Goal: Information Seeking & Learning: Learn about a topic

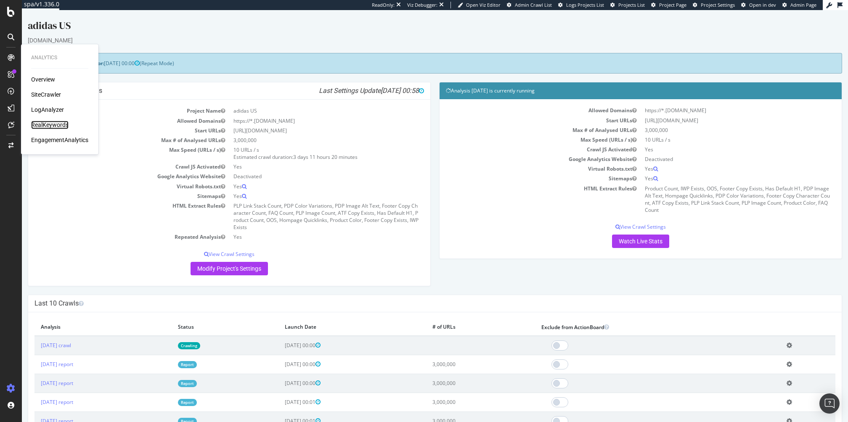
click at [53, 124] on div "RealKeywords" at bounding box center [49, 125] width 37 height 8
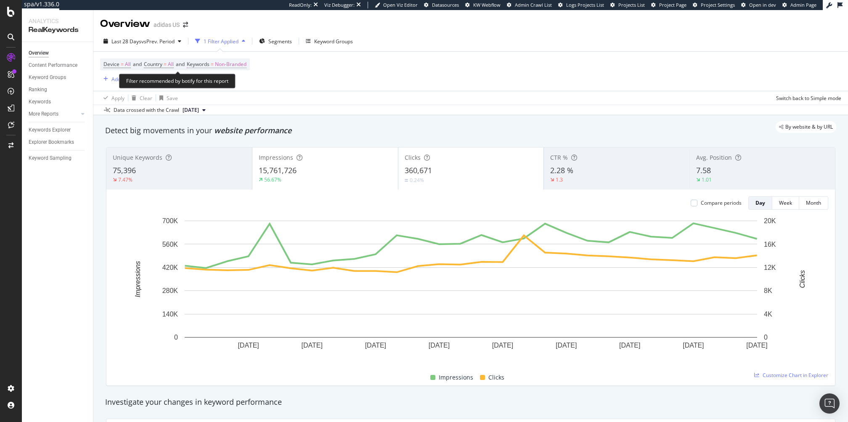
click at [229, 63] on span "Non-Branded" at bounding box center [231, 64] width 32 height 12
click at [235, 82] on div "button" at bounding box center [239, 84] width 10 height 5
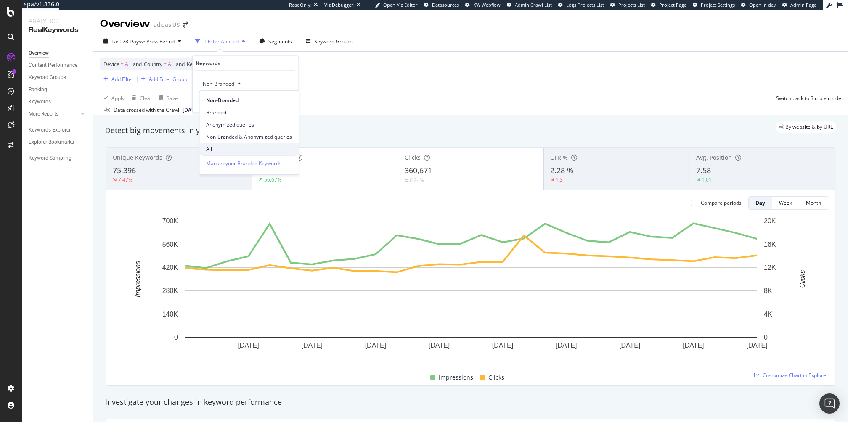
click at [238, 148] on span "All" at bounding box center [249, 150] width 86 height 8
click at [285, 103] on div "Apply" at bounding box center [285, 101] width 13 height 7
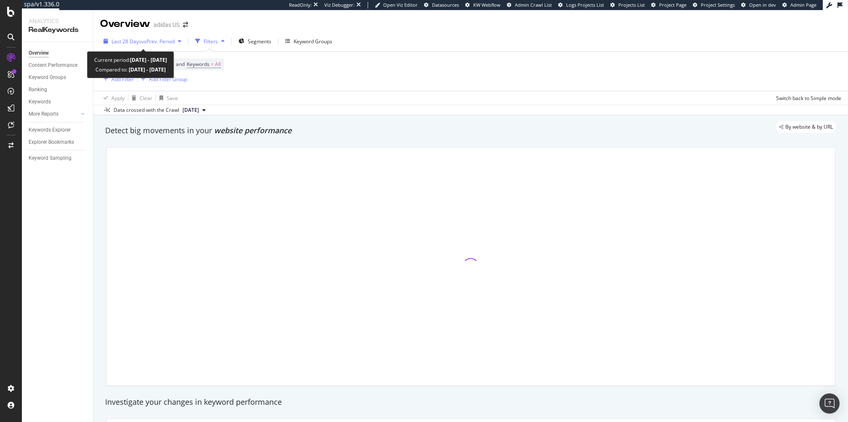
click at [149, 42] on span "vs Prev. Period" at bounding box center [157, 41] width 33 height 7
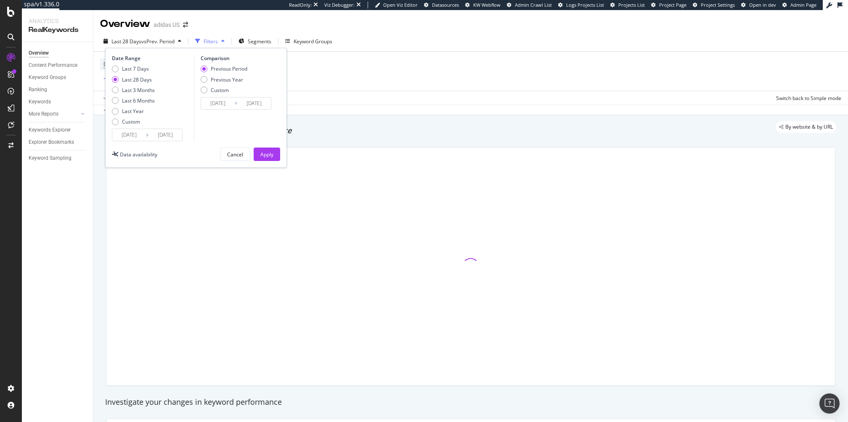
click at [142, 136] on input "[DATE]" at bounding box center [129, 135] width 34 height 12
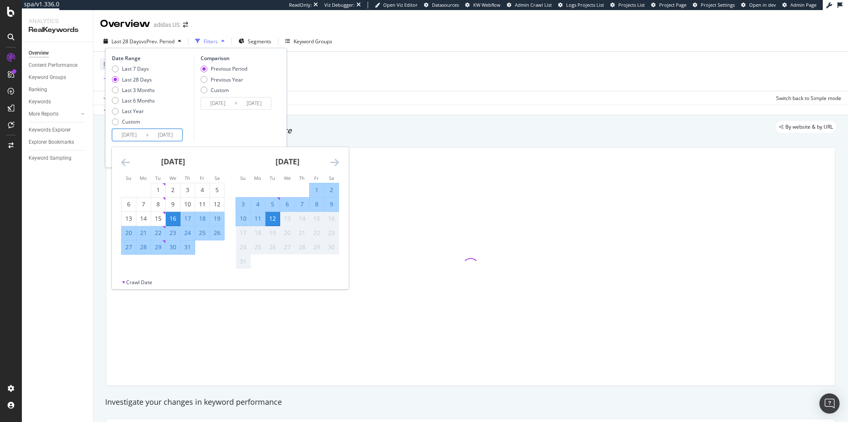
click at [122, 165] on icon "Move backward to switch to the previous month." at bounding box center [125, 162] width 9 height 10
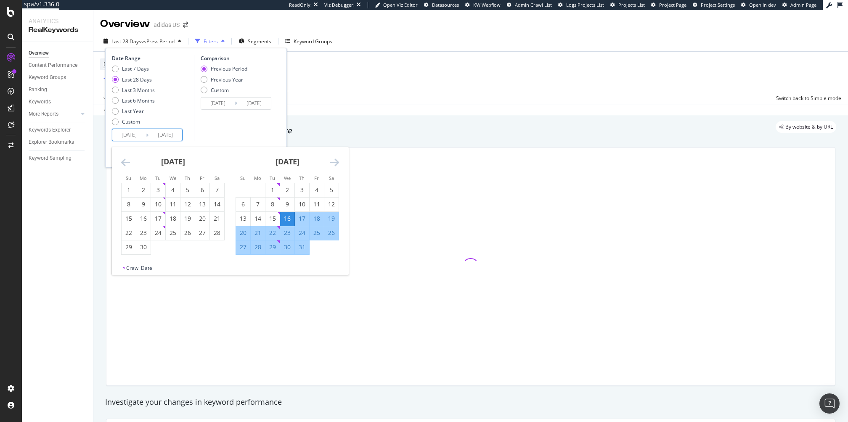
click at [122, 165] on icon "Move backward to switch to the previous month." at bounding box center [125, 162] width 9 height 10
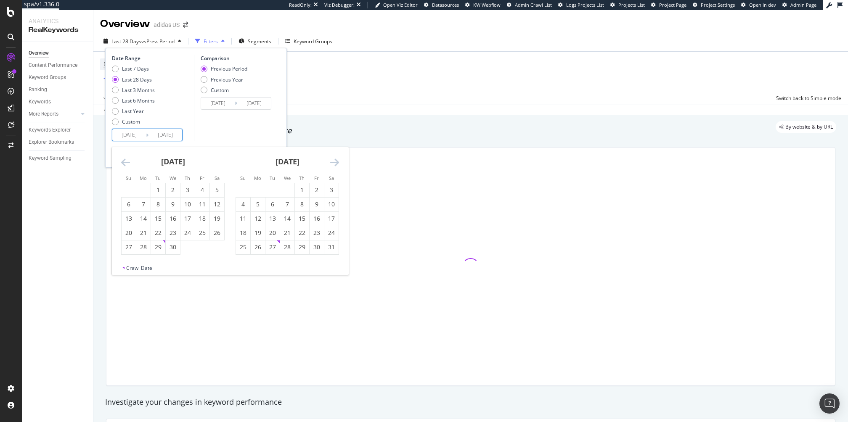
click at [122, 165] on icon "Move backward to switch to the previous month." at bounding box center [125, 162] width 9 height 10
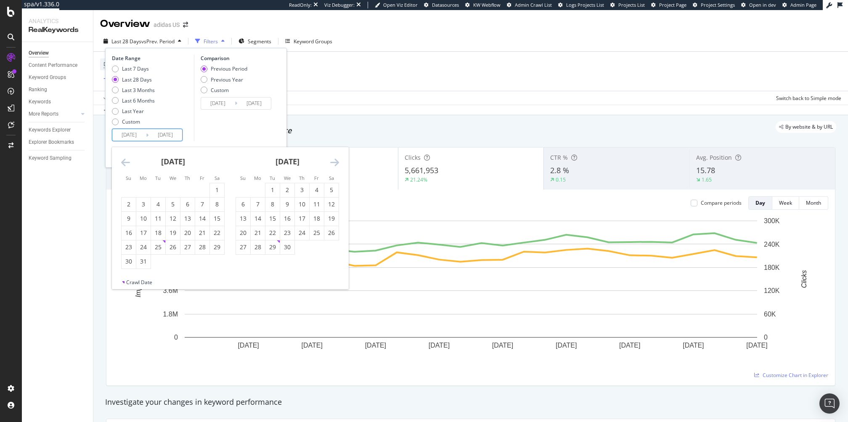
click at [122, 165] on icon "Move backward to switch to the previous month." at bounding box center [125, 162] width 9 height 10
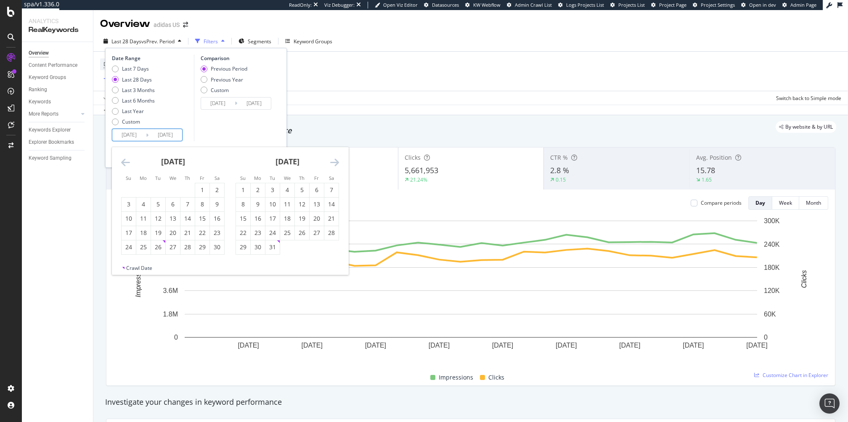
click at [122, 165] on icon "Move backward to switch to the previous month." at bounding box center [125, 162] width 9 height 10
click at [160, 191] on div "1" at bounding box center [158, 190] width 14 height 8
type input "[DATE]"
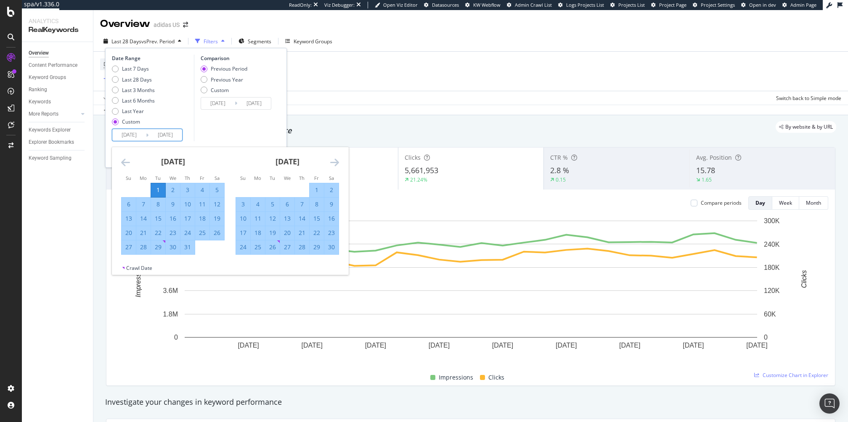
click at [339, 162] on div "[DATE] 1 2 3 4 5 6 7 8 9 10 11 12 13 14 15 16 17 18 19 20 21 22 23 24 25 26 27 …" at bounding box center [287, 201] width 114 height 108
click at [337, 163] on icon "Move forward to switch to the next month." at bounding box center [334, 162] width 9 height 10
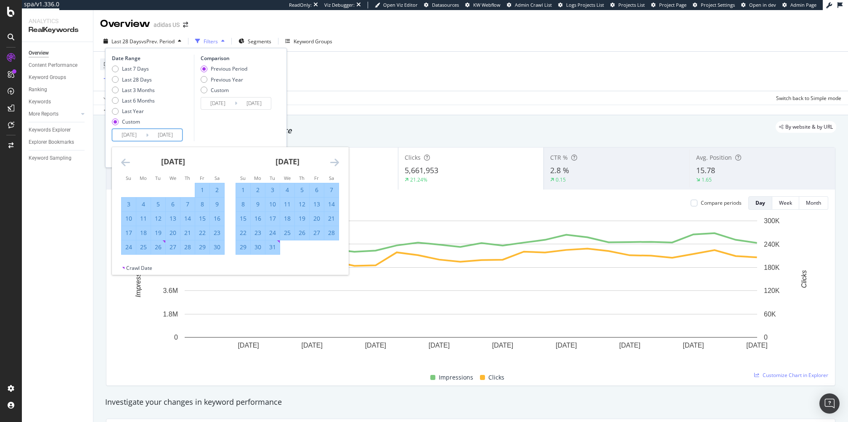
click at [337, 163] on icon "Move forward to switch to the next month." at bounding box center [334, 162] width 9 height 10
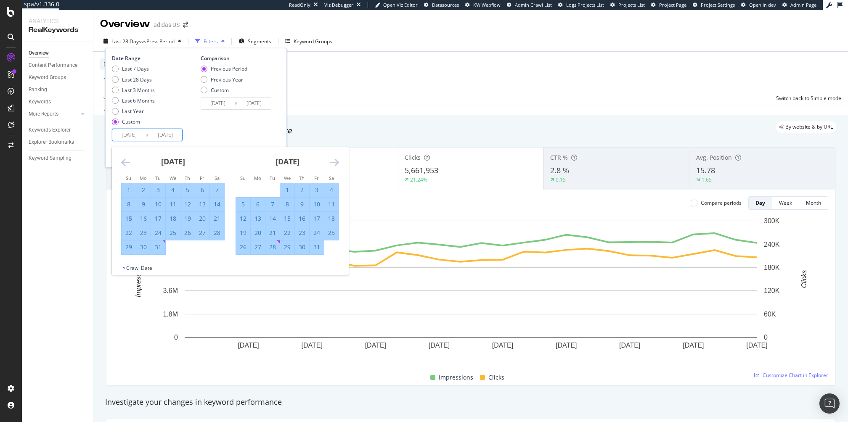
click at [157, 247] on div "31" at bounding box center [158, 247] width 14 height 8
type input "[DATE]"
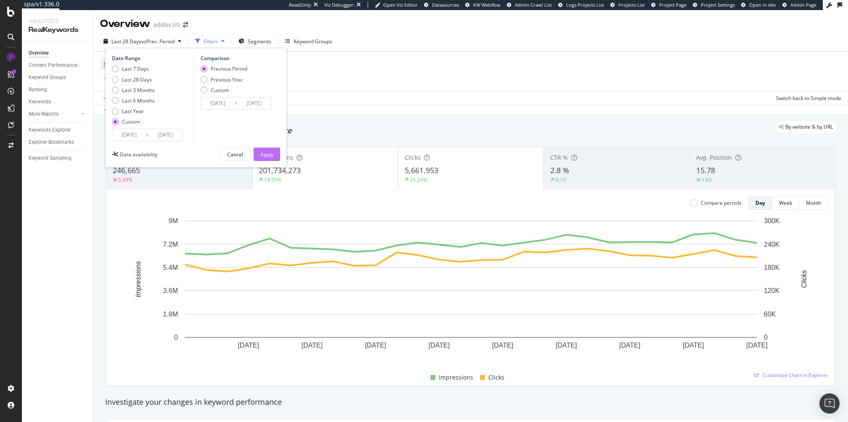
click at [269, 153] on div "Apply" at bounding box center [266, 154] width 13 height 7
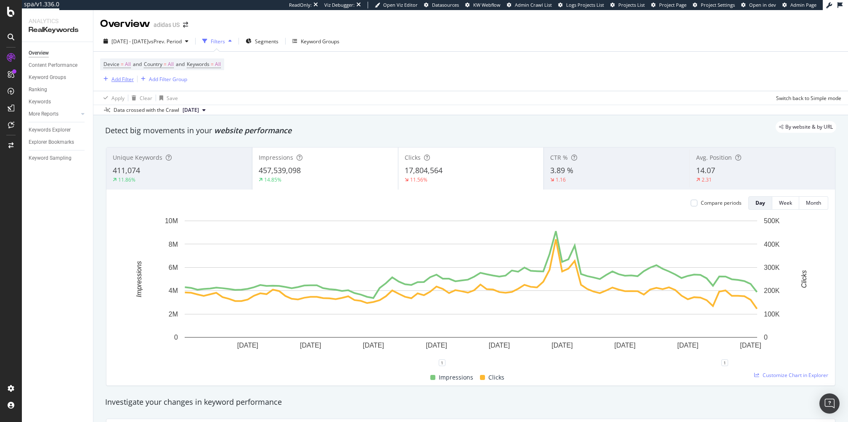
click at [124, 80] on div "Add Filter" at bounding box center [122, 79] width 22 height 7
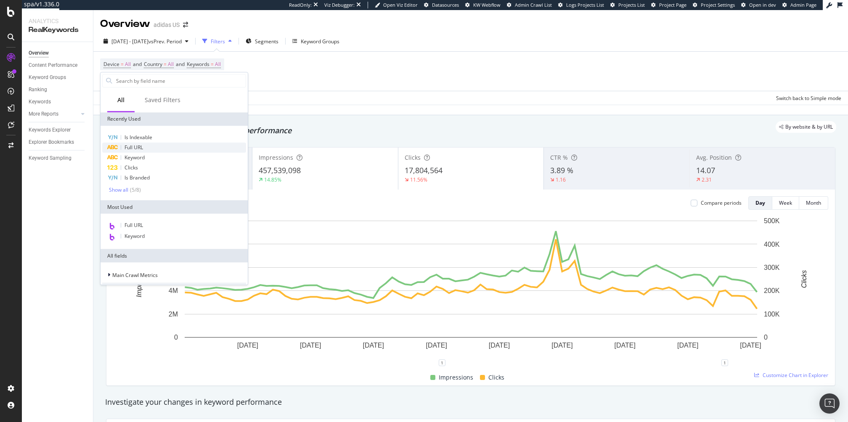
click at [166, 150] on div "Full URL" at bounding box center [174, 148] width 144 height 10
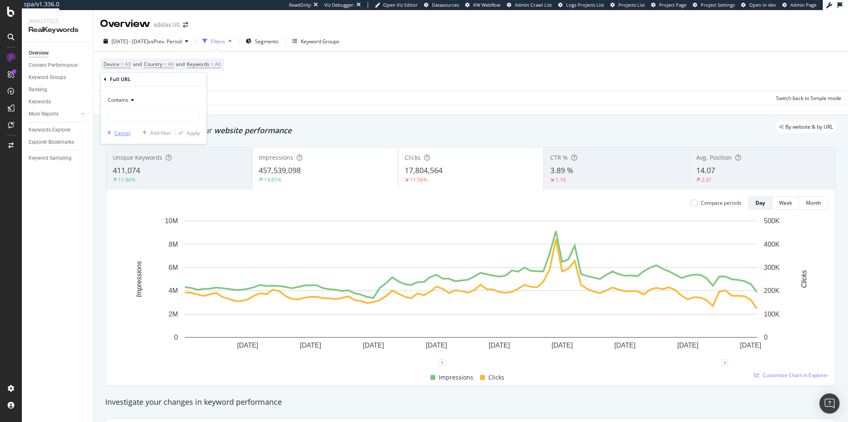
click at [114, 133] on div "button" at bounding box center [109, 132] width 11 height 5
click at [123, 81] on div "Add Filter" at bounding box center [122, 79] width 22 height 7
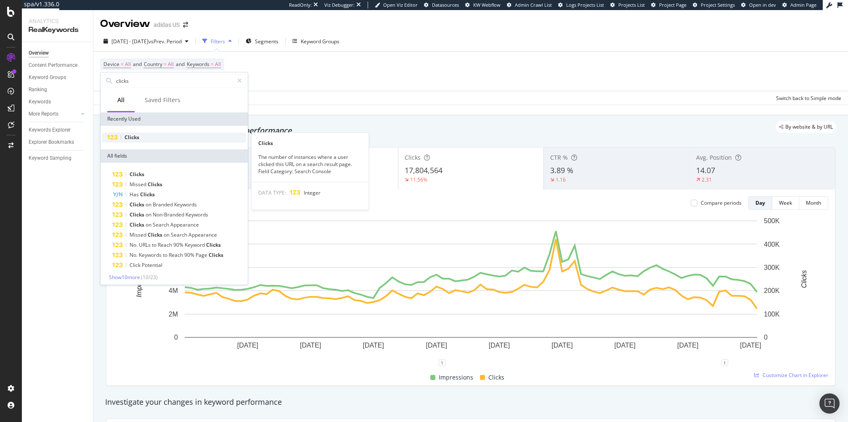
type input "clicks"
click at [164, 138] on div "Clicks" at bounding box center [174, 138] width 144 height 10
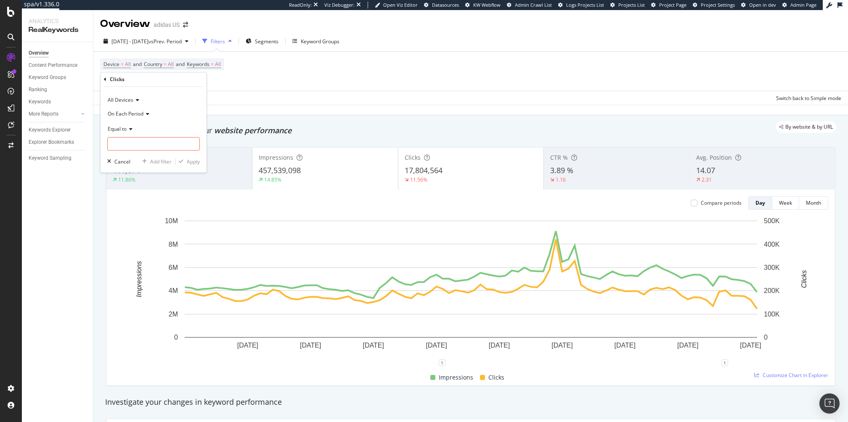
click at [127, 128] on icon at bounding box center [130, 129] width 6 height 5
click at [148, 202] on span "Greater than or equal to" at bounding box center [139, 200] width 57 height 7
click at [152, 149] on input "number" at bounding box center [153, 143] width 93 height 13
type input "10"
click at [194, 163] on div "Apply" at bounding box center [193, 161] width 13 height 7
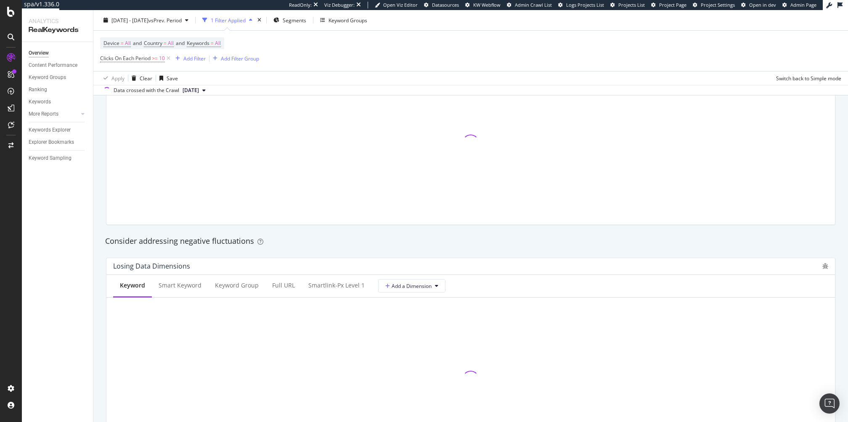
scroll to position [395, 0]
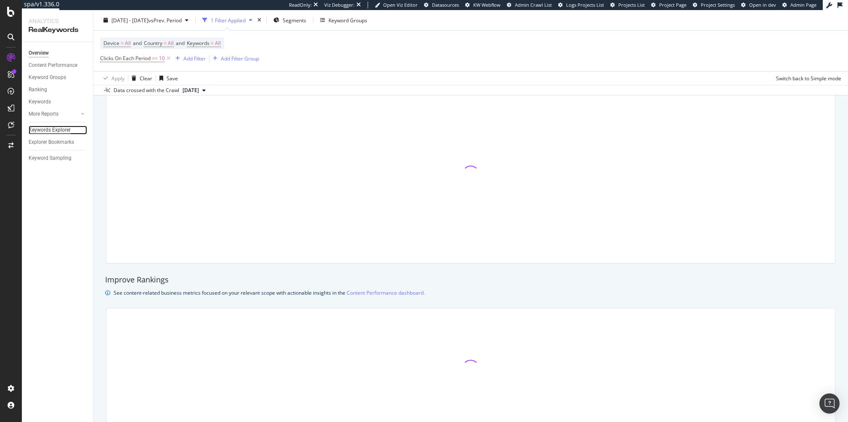
click at [52, 132] on div "Keywords Explorer" at bounding box center [50, 130] width 42 height 9
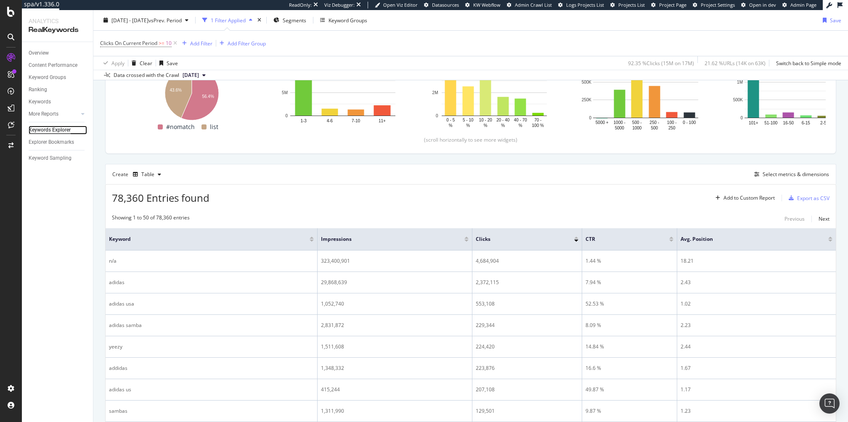
scroll to position [150, 0]
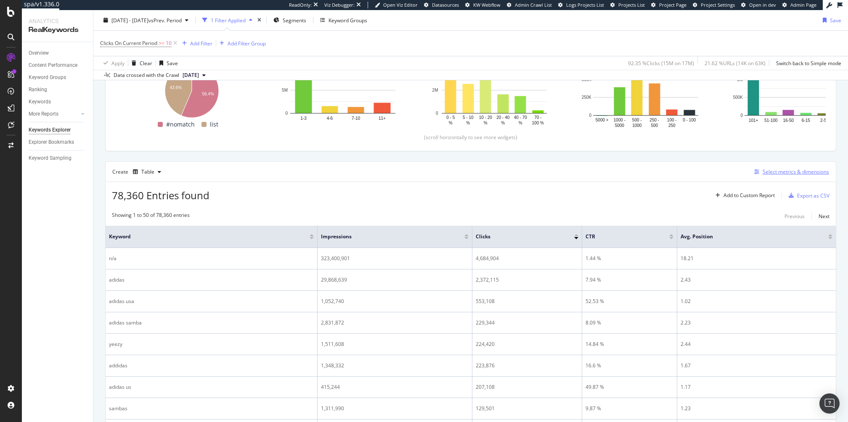
click at [781, 170] on div "Select metrics & dimensions" at bounding box center [796, 171] width 66 height 7
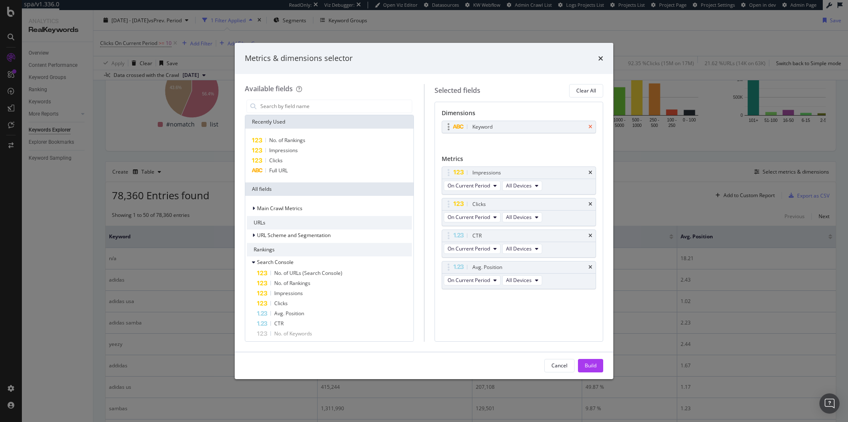
click at [589, 127] on icon "times" at bounding box center [591, 127] width 4 height 5
click at [323, 108] on input "modal" at bounding box center [336, 106] width 152 height 13
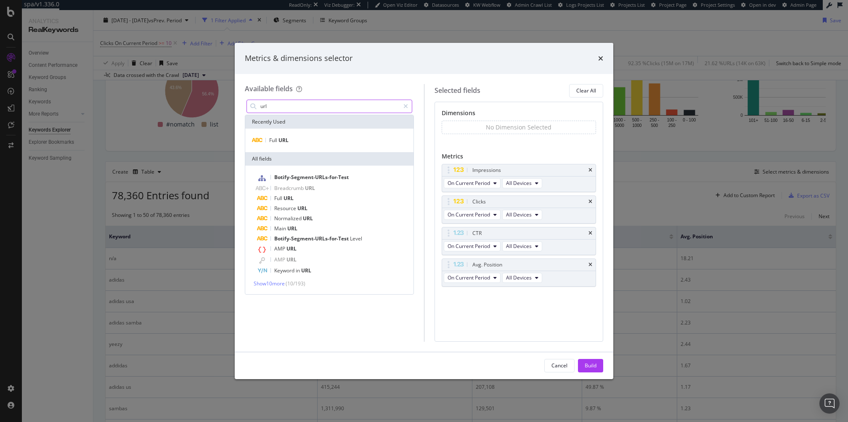
type input "url"
click at [316, 133] on div "Full URL" at bounding box center [329, 141] width 168 height 24
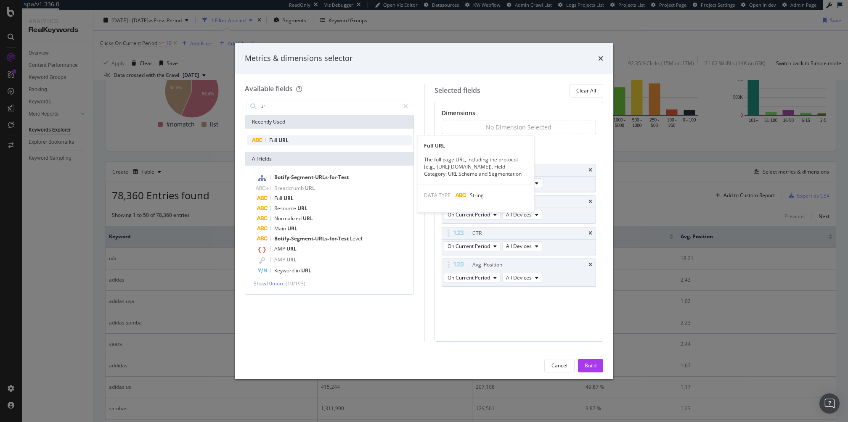
click at [302, 141] on div "Full URL" at bounding box center [329, 140] width 165 height 10
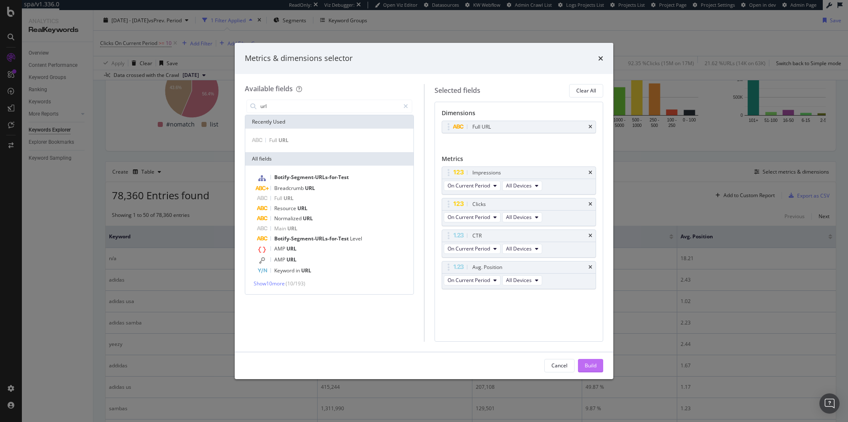
click at [590, 363] on div "Build" at bounding box center [591, 365] width 12 height 7
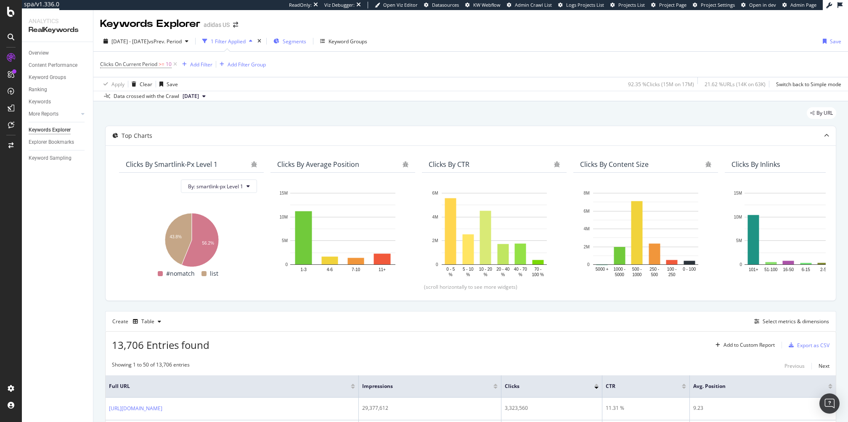
click at [306, 42] on span "Segments" at bounding box center [295, 41] width 24 height 7
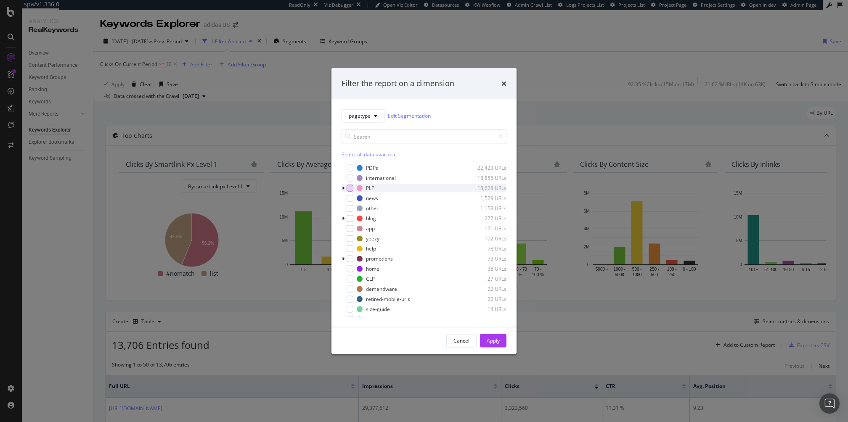
click at [349, 189] on div "modal" at bounding box center [350, 188] width 7 height 7
click at [490, 341] on div "Apply" at bounding box center [493, 340] width 13 height 7
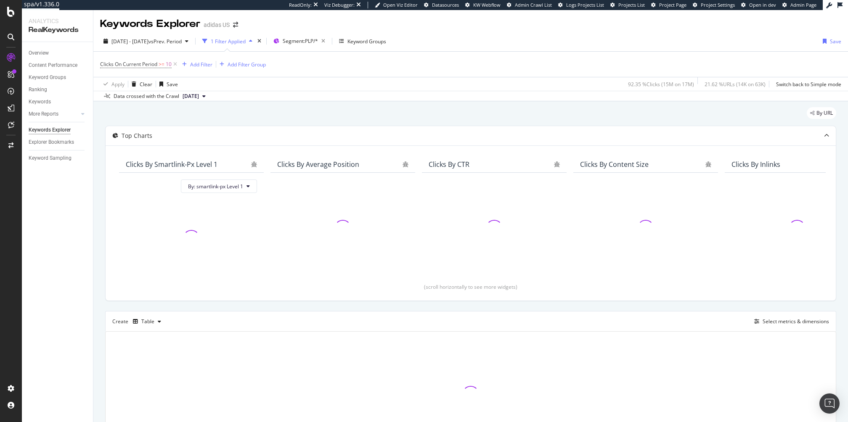
click at [430, 111] on div "By URL" at bounding box center [470, 116] width 731 height 19
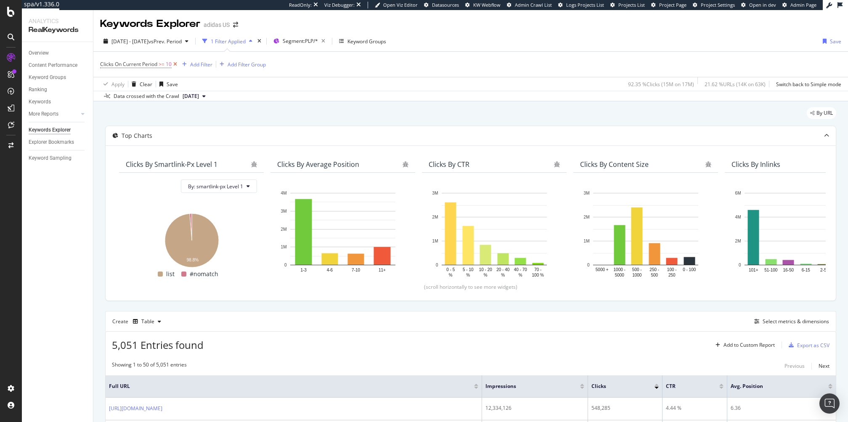
click at [177, 65] on icon at bounding box center [175, 64] width 7 height 8
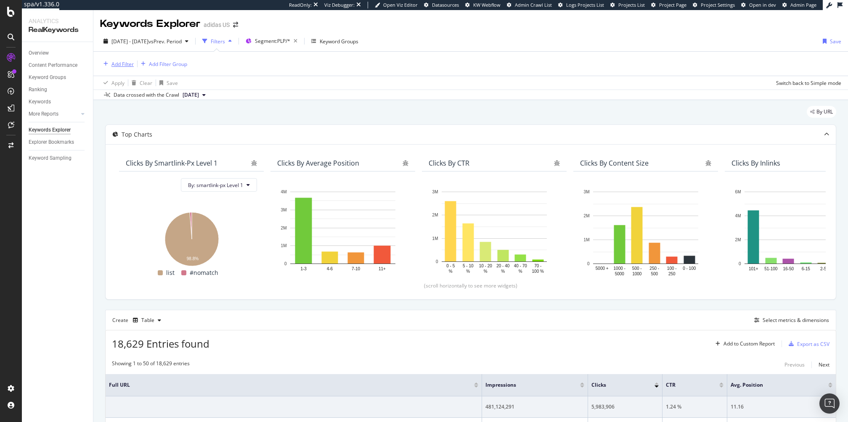
click at [110, 59] on div "Add Filter" at bounding box center [117, 63] width 34 height 9
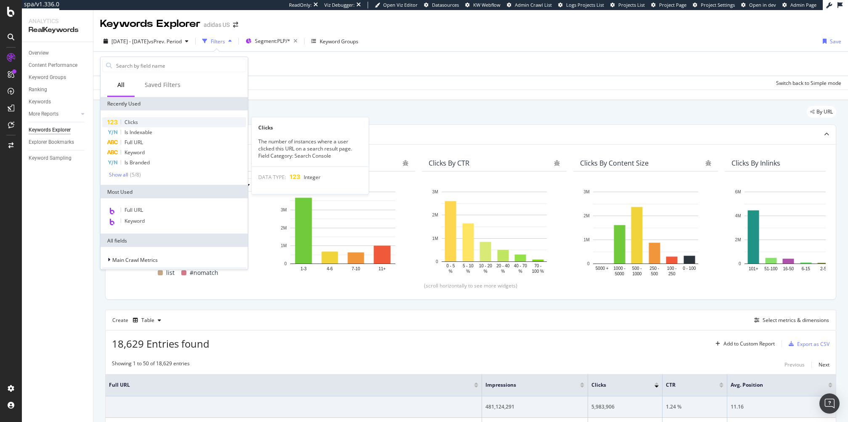
click at [165, 121] on div "Clicks" at bounding box center [174, 122] width 144 height 10
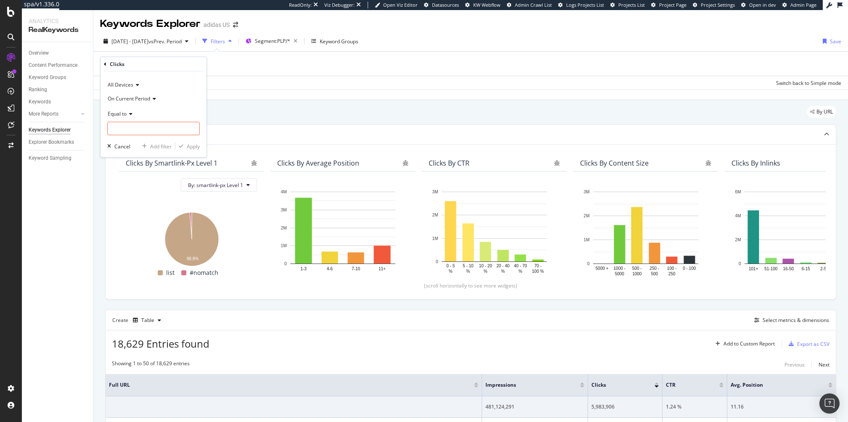
click at [131, 99] on span "On Current Period" at bounding box center [129, 98] width 42 height 7
click at [159, 85] on div "All Devices" at bounding box center [153, 84] width 93 height 13
click at [185, 68] on div "Clicks" at bounding box center [153, 64] width 99 height 14
click at [123, 113] on span "Equal to" at bounding box center [117, 113] width 19 height 7
click at [156, 177] on div "Greater than" at bounding box center [154, 174] width 90 height 11
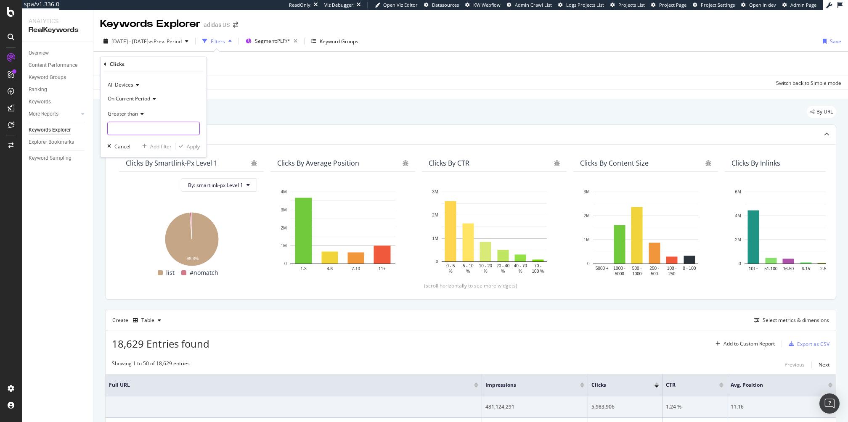
click at [150, 129] on input "number" at bounding box center [153, 128] width 93 height 13
type input "0"
click at [184, 148] on div "button" at bounding box center [180, 146] width 11 height 5
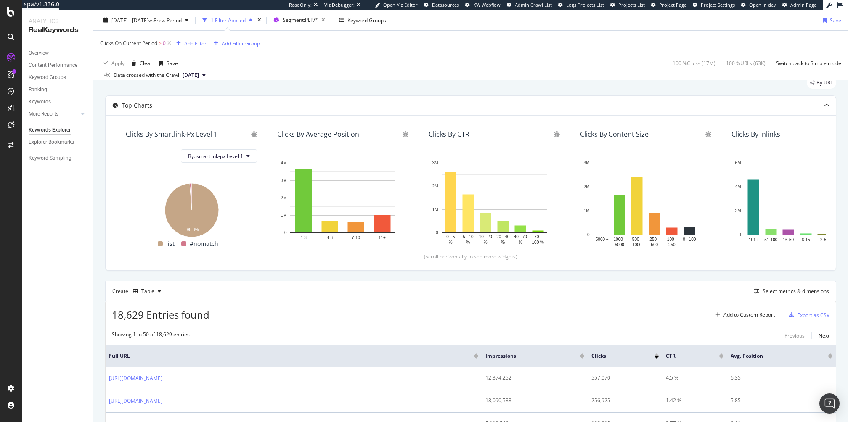
scroll to position [42, 0]
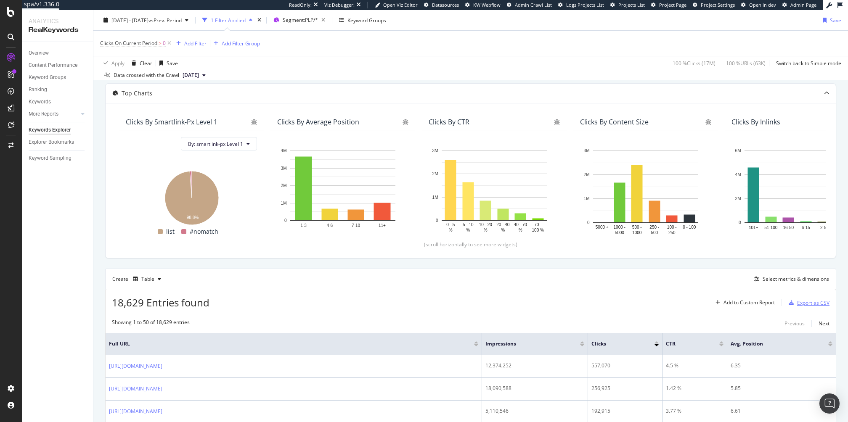
click at [806, 300] on div "Export as CSV" at bounding box center [813, 303] width 32 height 7
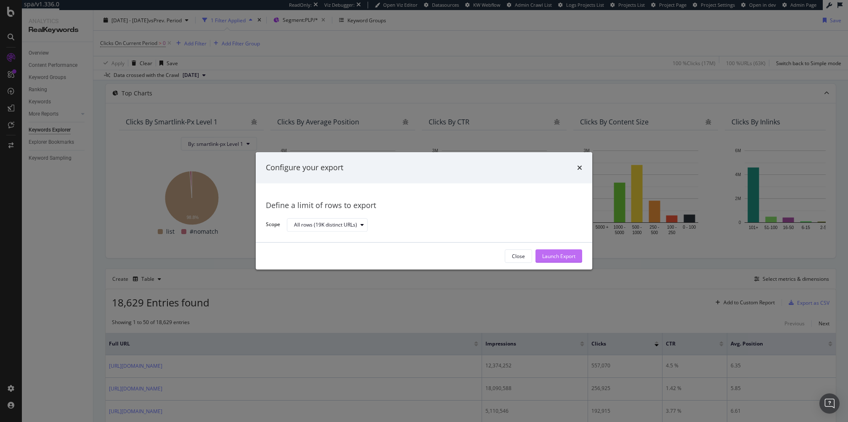
click at [550, 255] on div "Launch Export" at bounding box center [558, 256] width 33 height 7
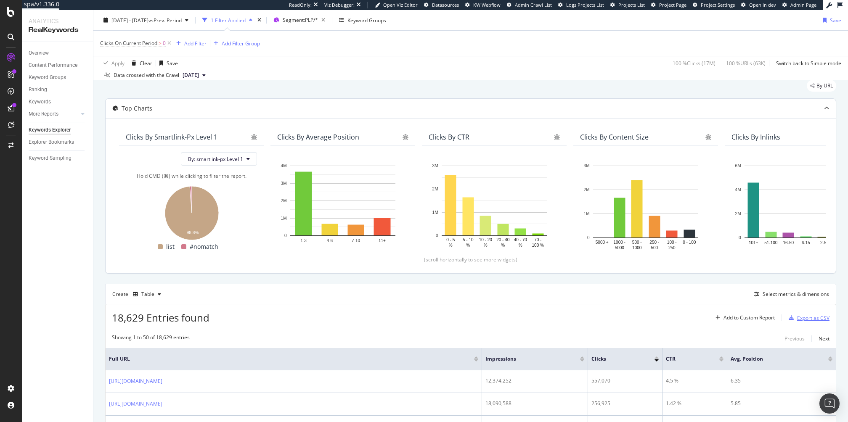
scroll to position [0, 0]
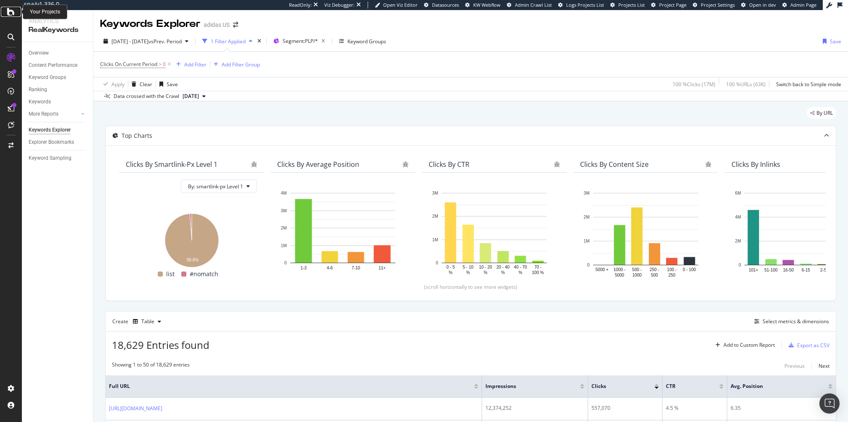
click at [10, 14] on icon at bounding box center [11, 12] width 8 height 10
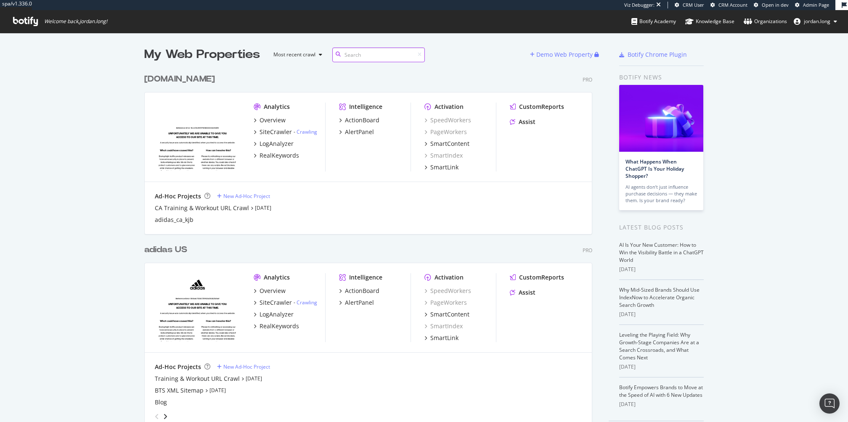
scroll to position [369, 454]
click at [178, 82] on div "[DOMAIN_NAME]" at bounding box center [179, 79] width 71 height 12
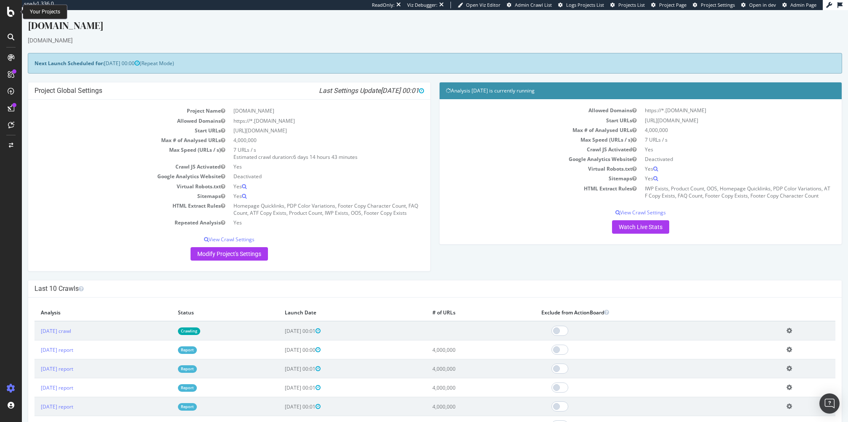
click at [12, 10] on icon at bounding box center [11, 12] width 8 height 10
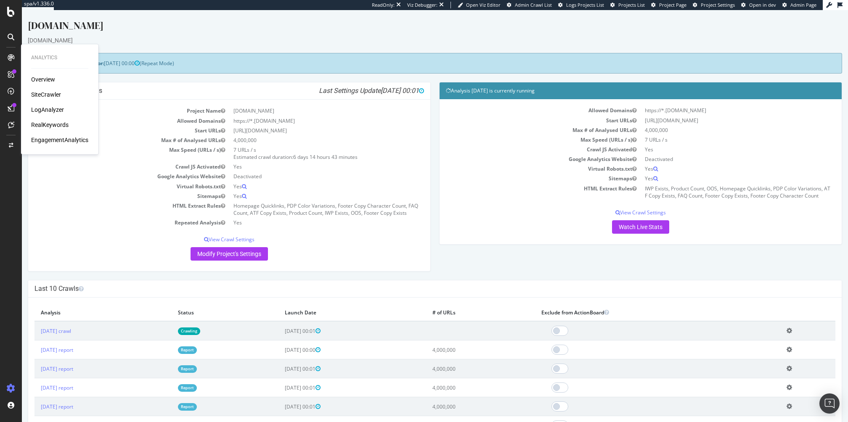
click at [56, 127] on div "RealKeywords" at bounding box center [49, 125] width 37 height 8
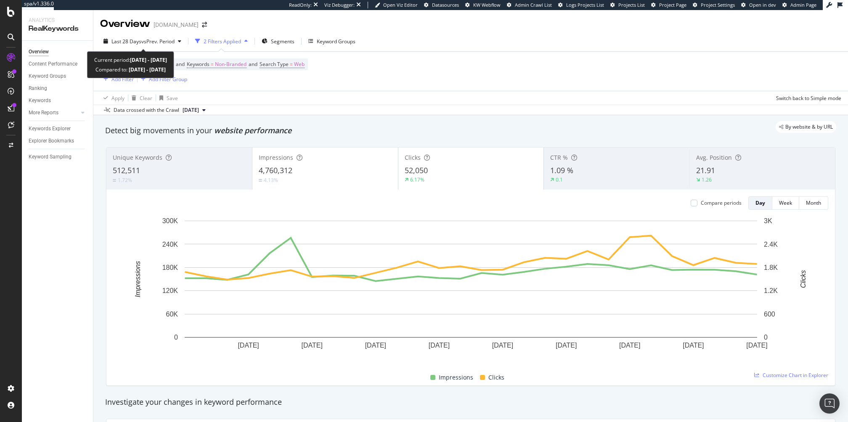
click at [131, 32] on div "Last 28 Days vs Prev. Period 2 Filters Applied Segments Keyword Groups Device =…" at bounding box center [470, 73] width 755 height 84
click at [122, 39] on span "Last 28 Days" at bounding box center [126, 41] width 30 height 7
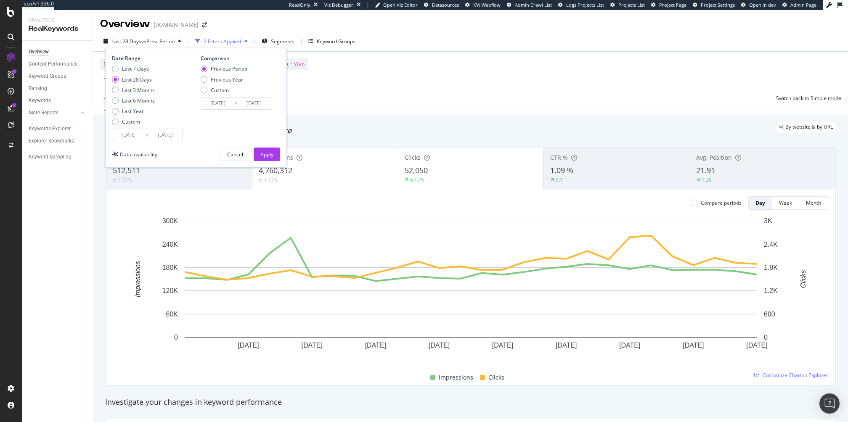
click at [129, 138] on input "[DATE]" at bounding box center [129, 135] width 34 height 12
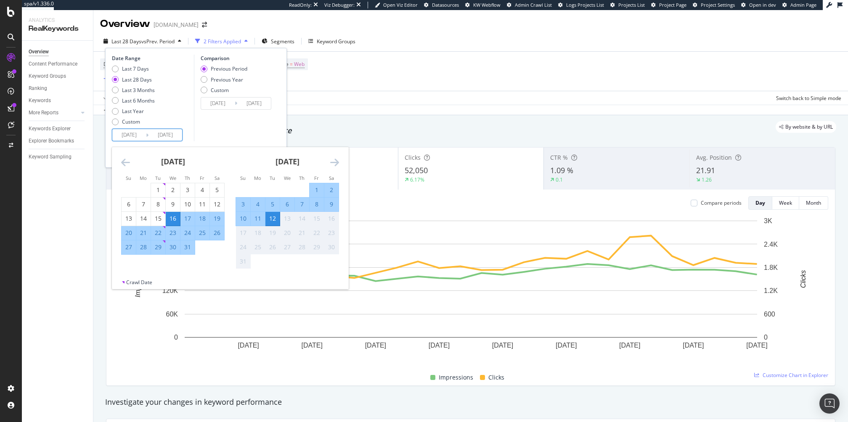
click at [125, 162] on icon "Move backward to switch to the previous month." at bounding box center [125, 162] width 9 height 10
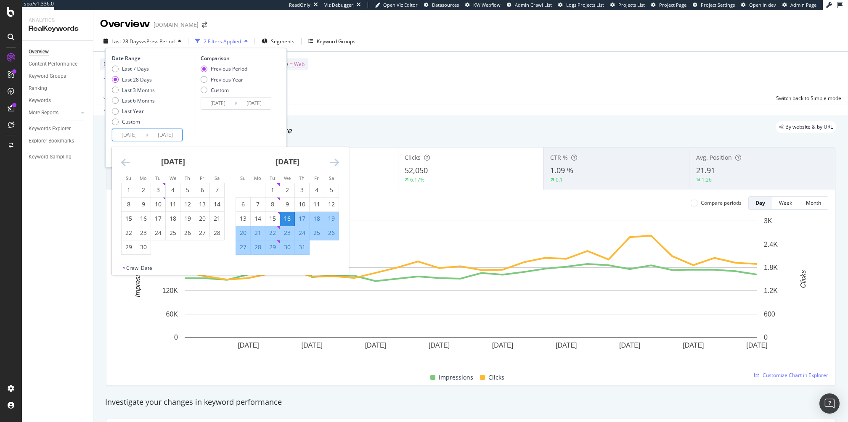
click at [125, 162] on icon "Move backward to switch to the previous month." at bounding box center [125, 162] width 9 height 10
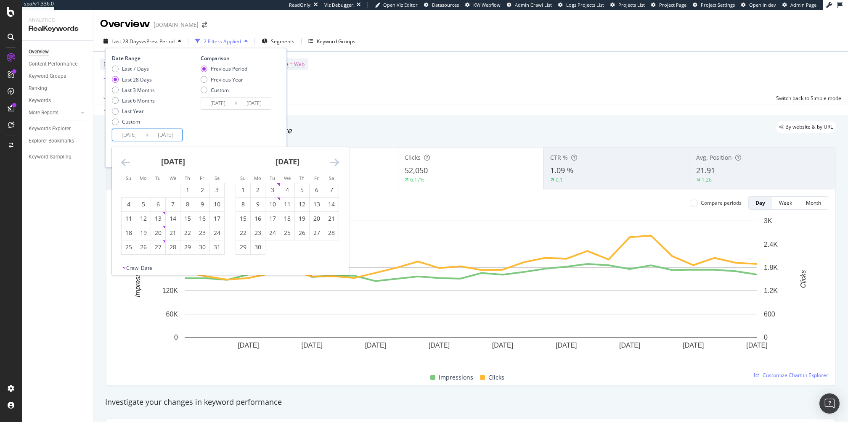
click at [125, 162] on icon "Move backward to switch to the previous month." at bounding box center [125, 162] width 9 height 10
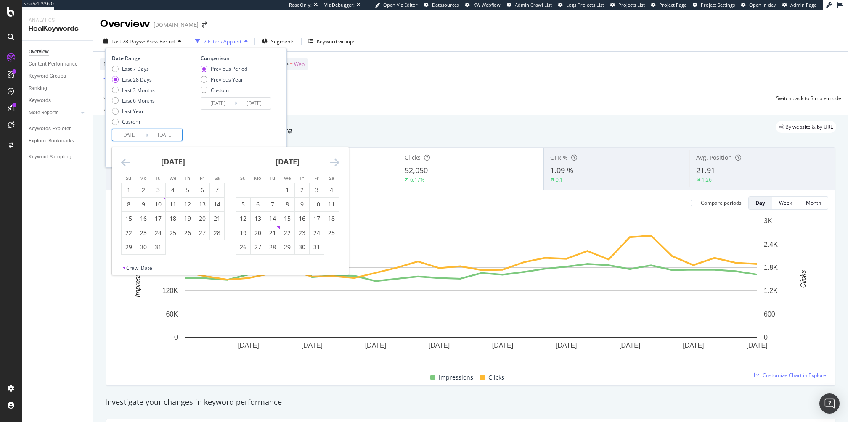
click at [125, 162] on icon "Move backward to switch to the previous month." at bounding box center [125, 162] width 9 height 10
click at [162, 194] on div "1" at bounding box center [158, 190] width 14 height 8
type input "[DATE]"
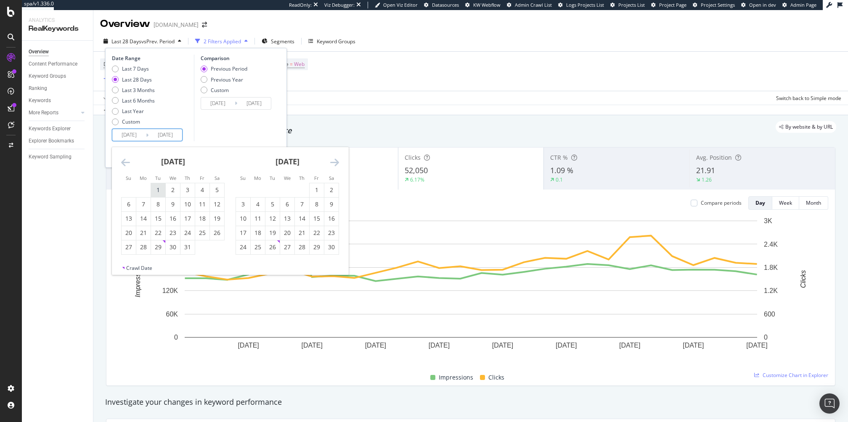
type input "[DATE]"
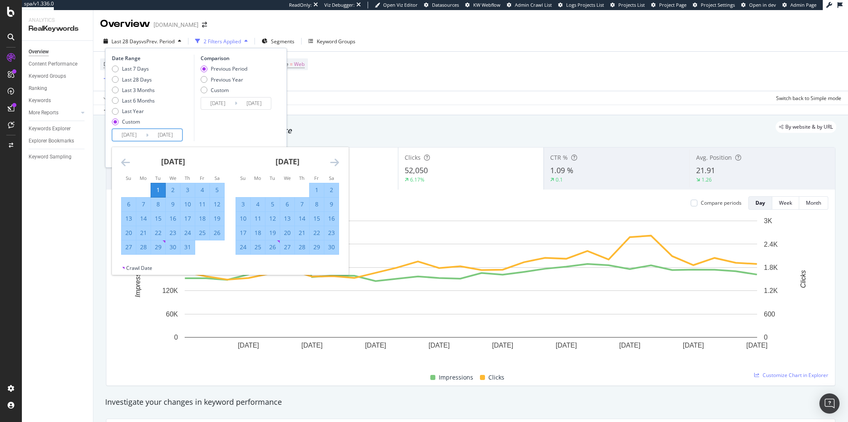
click at [339, 159] on div "[DATE] 1 2 3 4 5 6 7 8 9 10 11 12 13 14 15 16 17 18 19 20 21 22 23 24 25 26 27 …" at bounding box center [287, 201] width 114 height 108
click at [336, 162] on icon "Move forward to switch to the next month." at bounding box center [334, 162] width 9 height 10
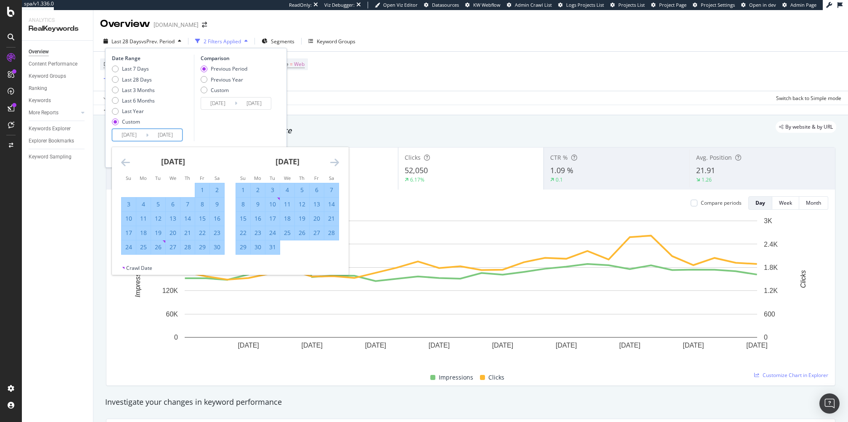
click at [274, 249] on div "31" at bounding box center [272, 247] width 14 height 8
type input "[DATE]"
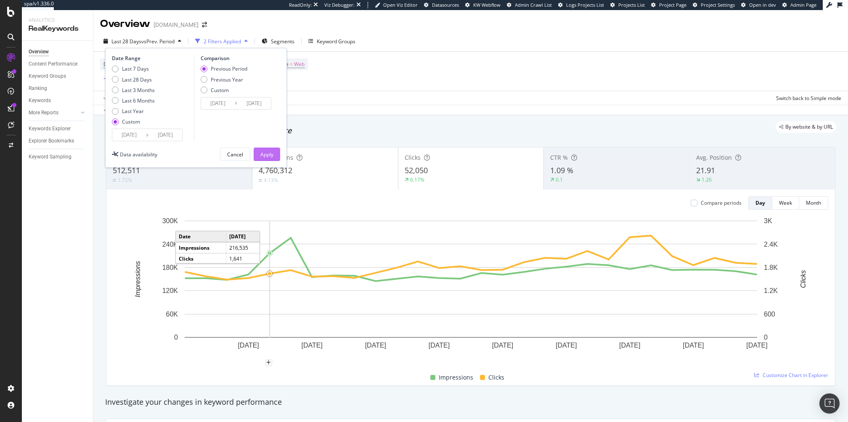
click at [268, 154] on div "Apply" at bounding box center [266, 154] width 13 height 7
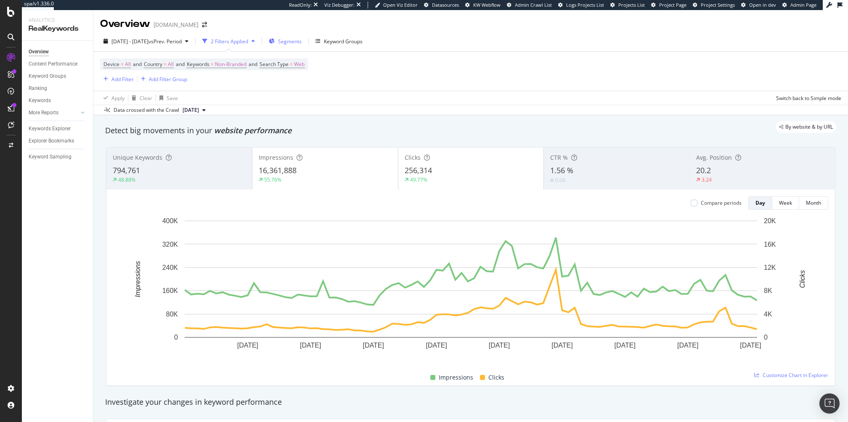
click at [298, 41] on div "Segments" at bounding box center [285, 41] width 33 height 13
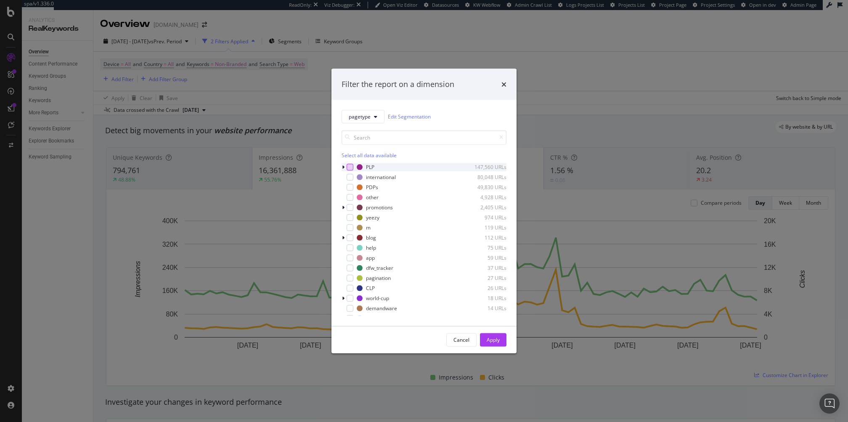
click at [348, 165] on div "modal" at bounding box center [350, 167] width 7 height 7
click at [488, 340] on div "Apply" at bounding box center [493, 340] width 13 height 7
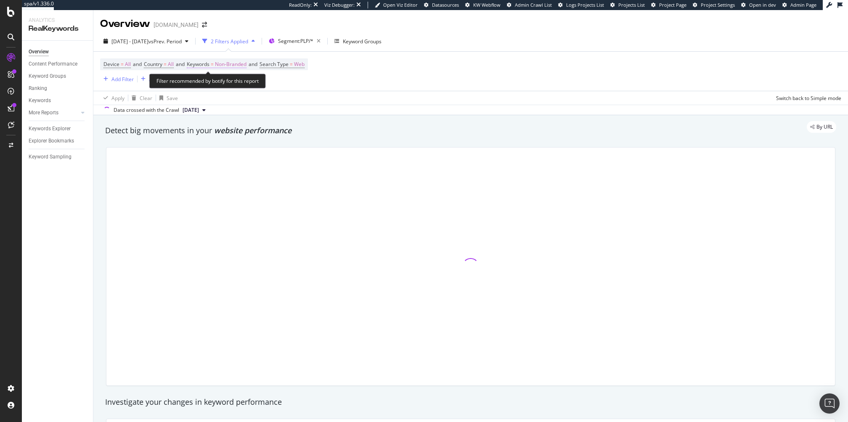
click at [215, 67] on span "Keywords = Non-Branded" at bounding box center [217, 65] width 60 height 8
click at [239, 86] on icon "button" at bounding box center [239, 84] width 3 height 5
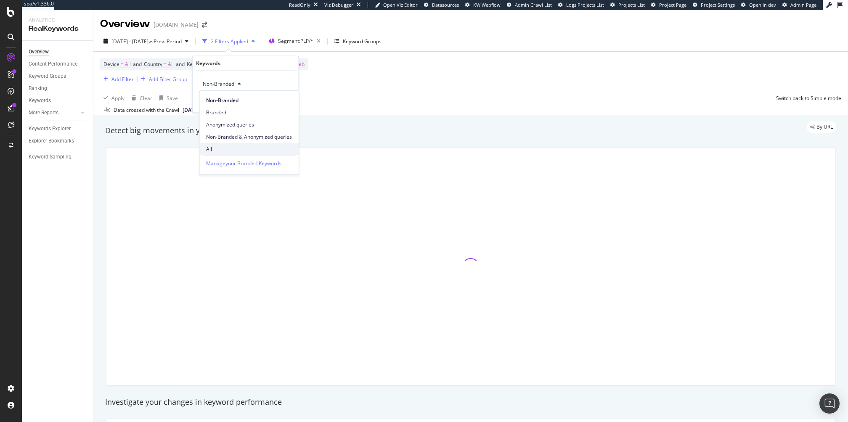
click at [225, 146] on span "All" at bounding box center [249, 150] width 86 height 8
click at [213, 100] on div "Cancel" at bounding box center [215, 101] width 16 height 7
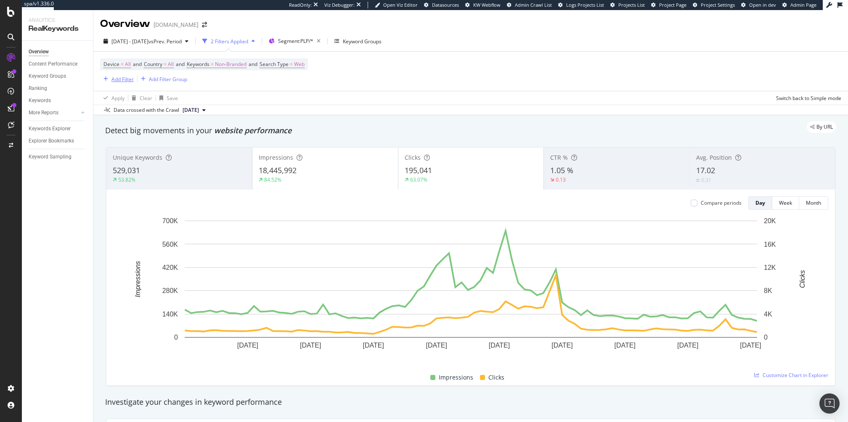
click at [117, 80] on div "Add Filter" at bounding box center [122, 79] width 22 height 7
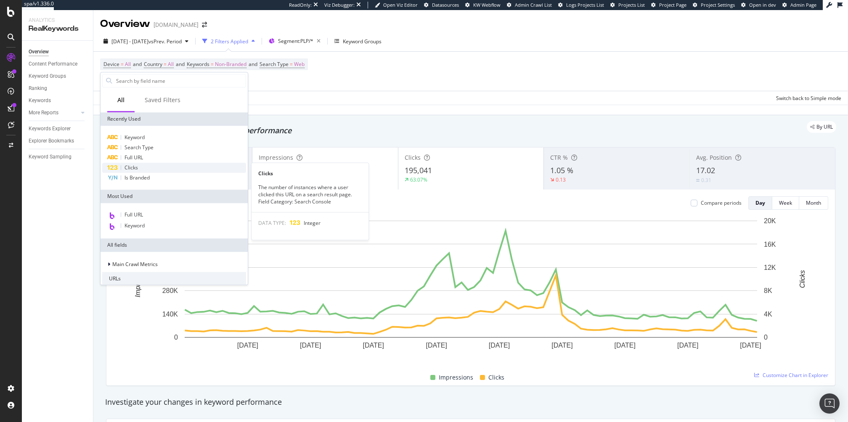
click at [155, 165] on div "Clicks" at bounding box center [174, 168] width 144 height 10
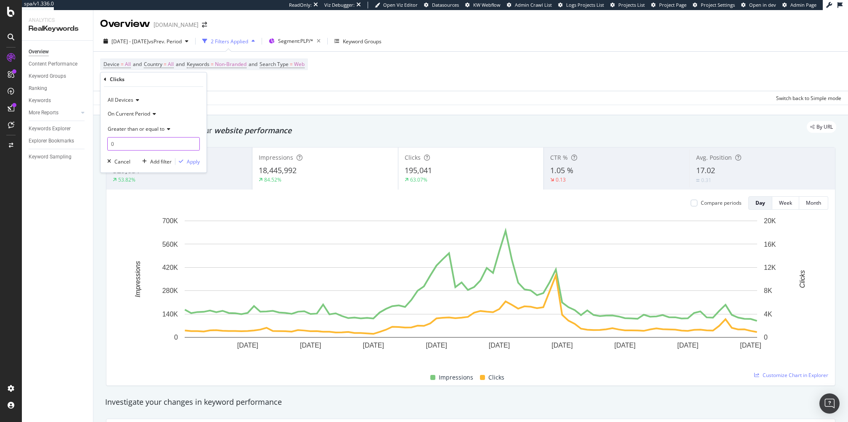
click at [145, 143] on input "0" at bounding box center [153, 143] width 93 height 13
type input "1"
click at [190, 162] on div "Apply" at bounding box center [193, 161] width 13 height 7
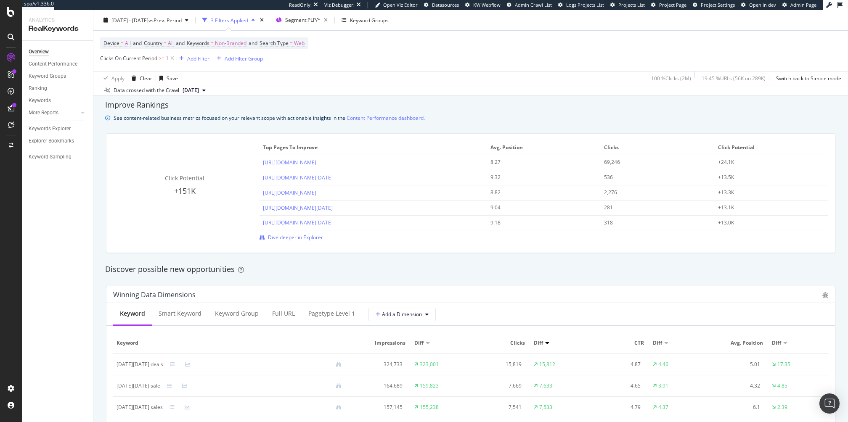
scroll to position [581, 0]
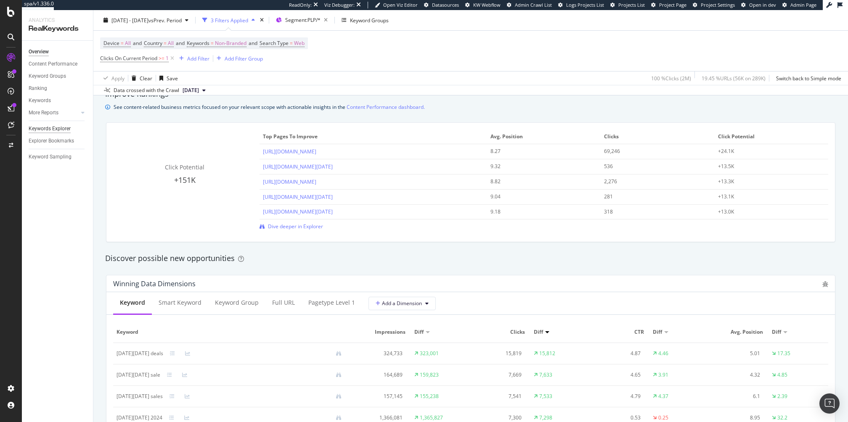
click at [50, 125] on div "Keywords Explorer" at bounding box center [50, 129] width 42 height 9
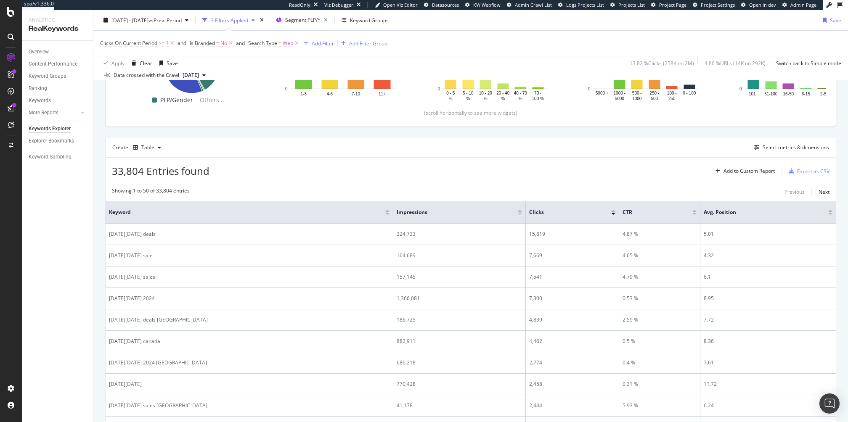
scroll to position [185, 0]
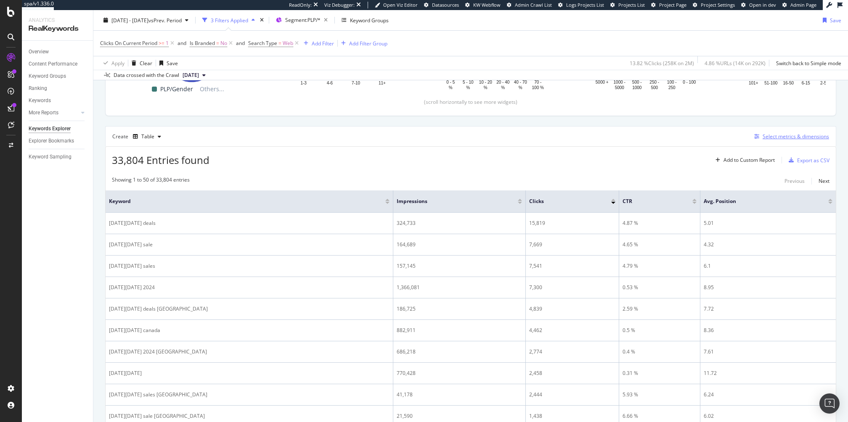
click at [775, 134] on div "Select metrics & dimensions" at bounding box center [796, 136] width 66 height 7
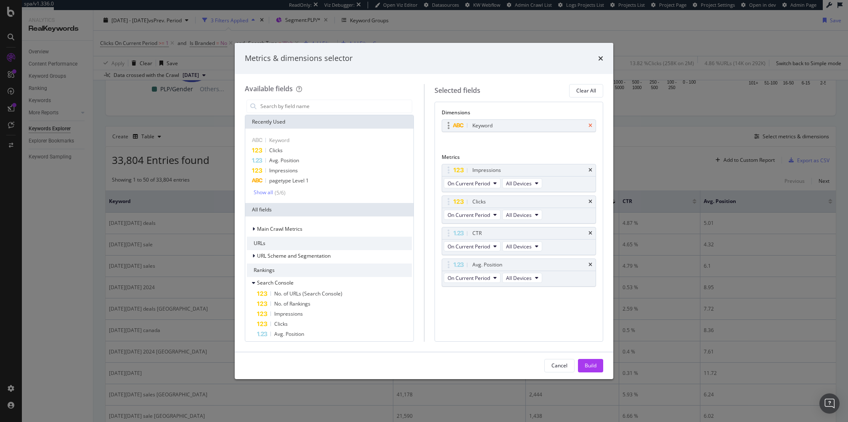
click at [592, 126] on icon "times" at bounding box center [591, 125] width 4 height 5
click at [382, 97] on div "Available fields Recently Used Keyword Clicks Avg. Position Impressions pagetyp…" at bounding box center [334, 213] width 179 height 258
click at [372, 108] on input "modal" at bounding box center [336, 106] width 152 height 13
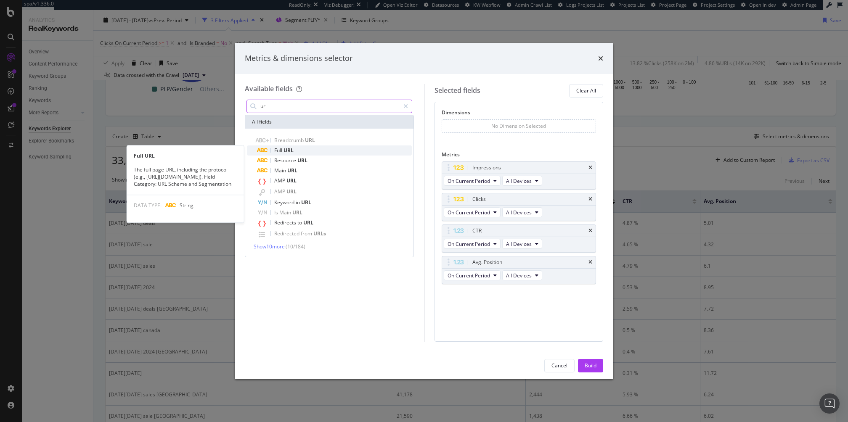
type input "url"
click at [341, 147] on div "Full URL" at bounding box center [334, 151] width 155 height 10
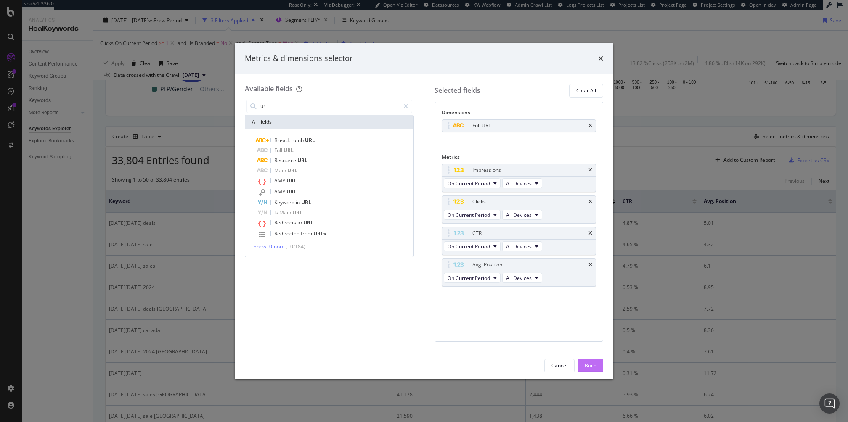
click at [593, 364] on div "Build" at bounding box center [591, 365] width 12 height 7
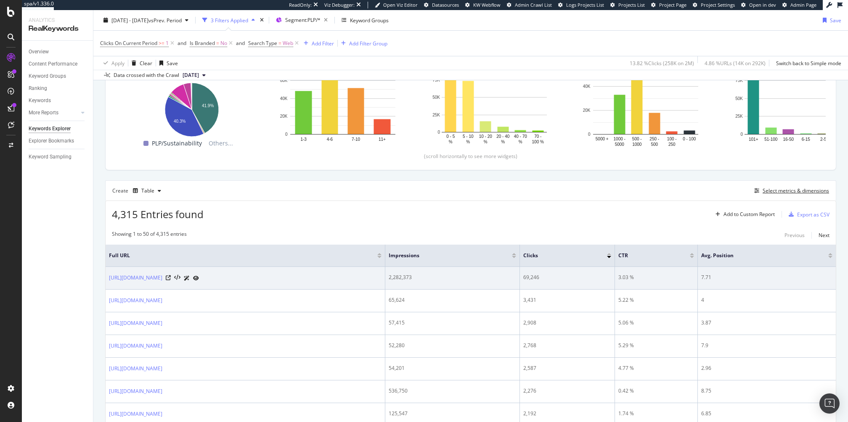
scroll to position [149, 0]
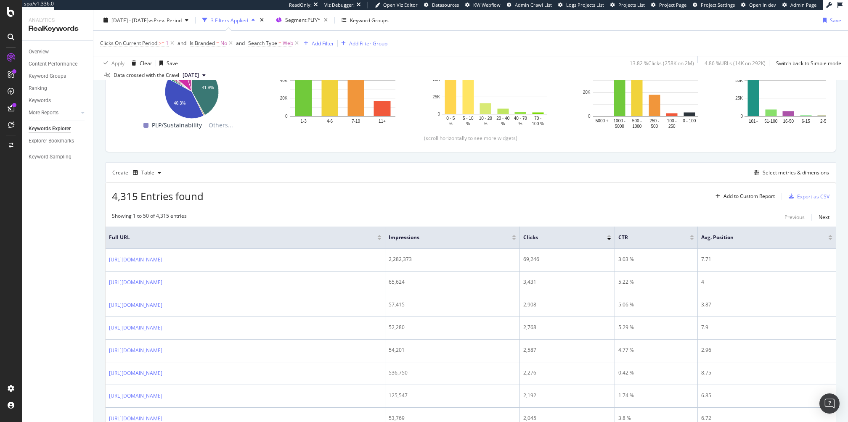
click at [803, 198] on div "Export as CSV" at bounding box center [813, 196] width 32 height 7
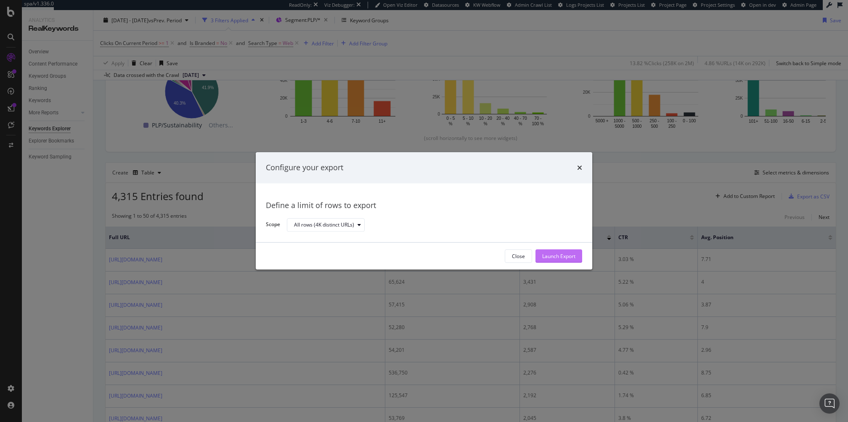
click at [560, 256] on div "Launch Export" at bounding box center [558, 256] width 33 height 7
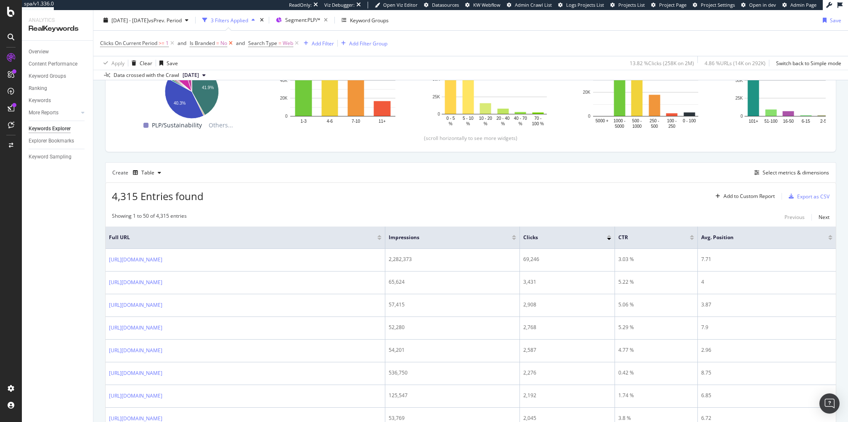
click at [233, 43] on icon at bounding box center [230, 43] width 7 height 8
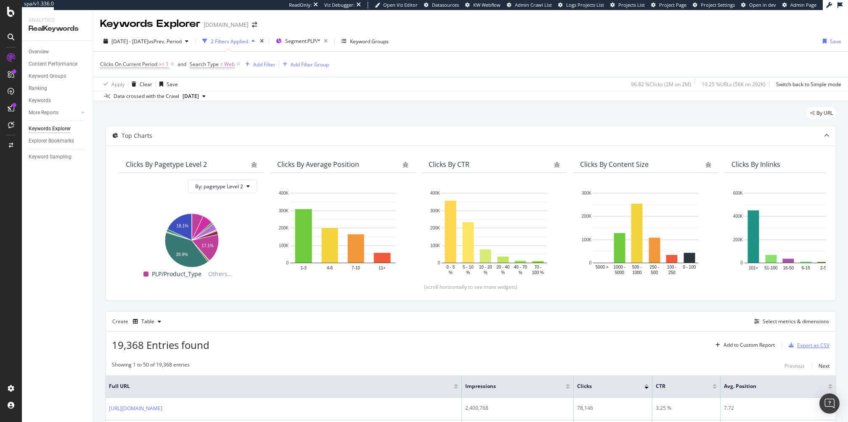
click at [809, 342] on div "Export as CSV" at bounding box center [813, 345] width 32 height 7
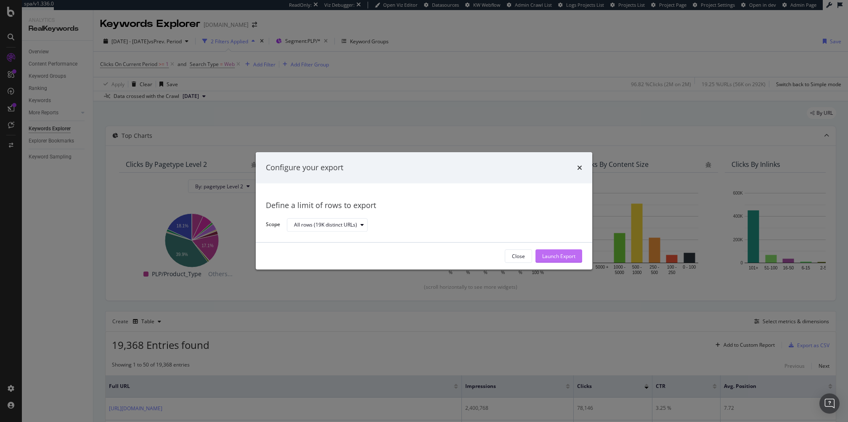
click at [560, 255] on div "Launch Export" at bounding box center [558, 256] width 33 height 7
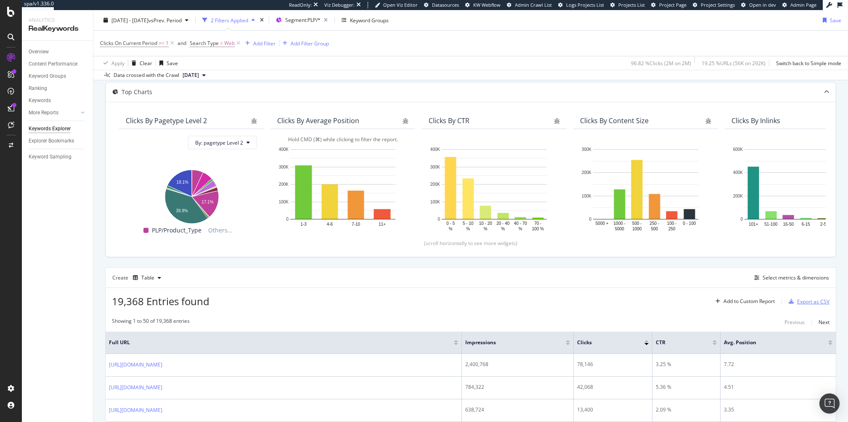
scroll to position [5, 0]
